Goal: Task Accomplishment & Management: Manage account settings

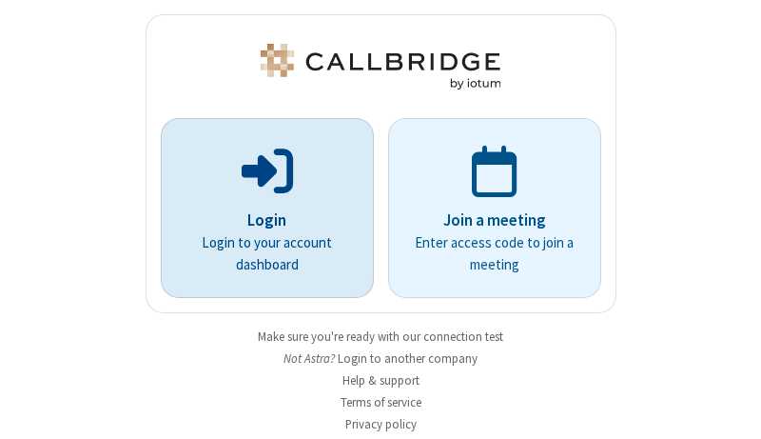
click at [260, 220] on p "Login" at bounding box center [267, 220] width 160 height 25
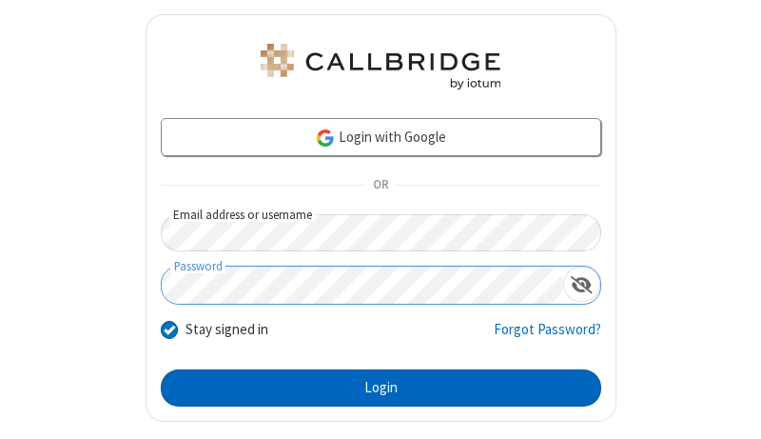
click at [373, 387] on button "Login" at bounding box center [381, 388] width 441 height 38
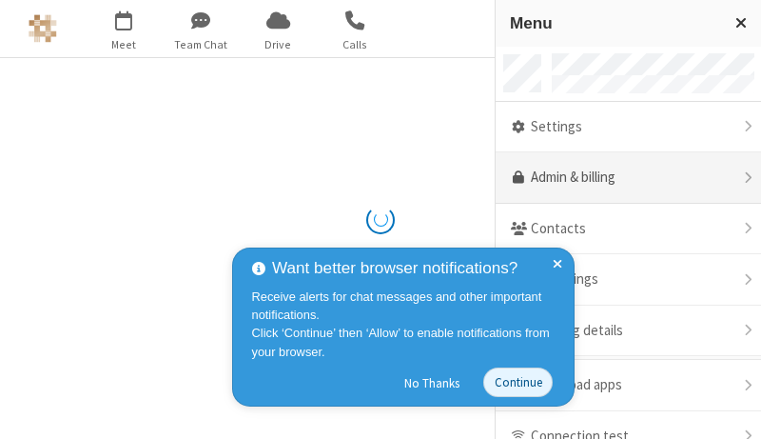
click at [621, 178] on link "Admin & billing" at bounding box center [628, 177] width 265 height 51
